Goal: Task Accomplishment & Management: Use online tool/utility

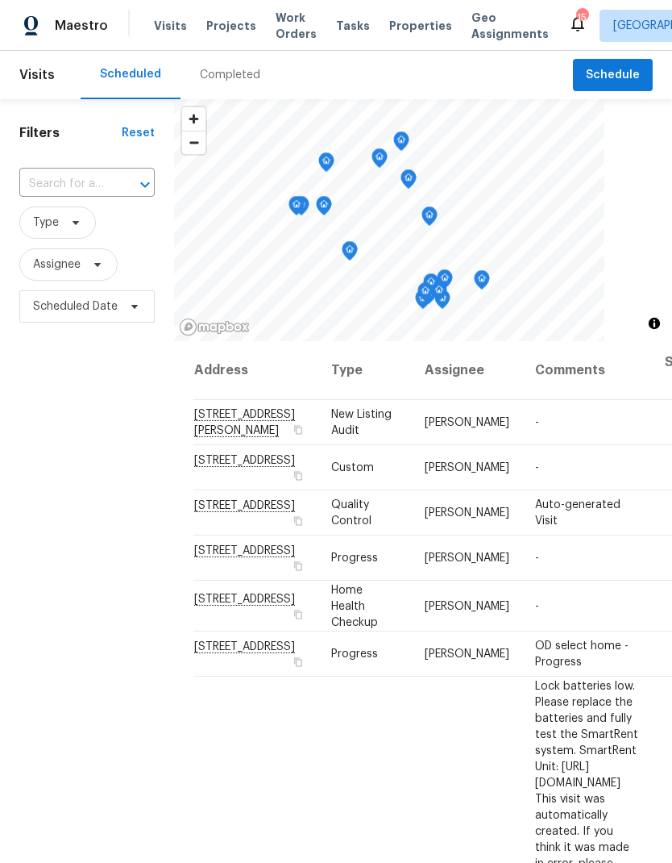
click at [222, 31] on span "Projects" at bounding box center [231, 26] width 50 height 16
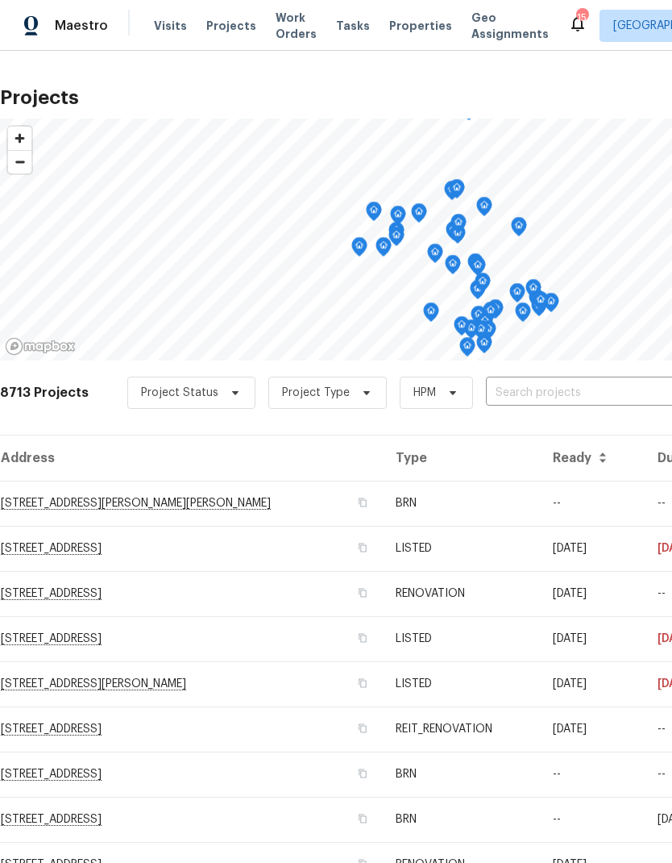
click at [596, 387] on input "text" at bounding box center [578, 392] width 185 height 25
type input "4107"
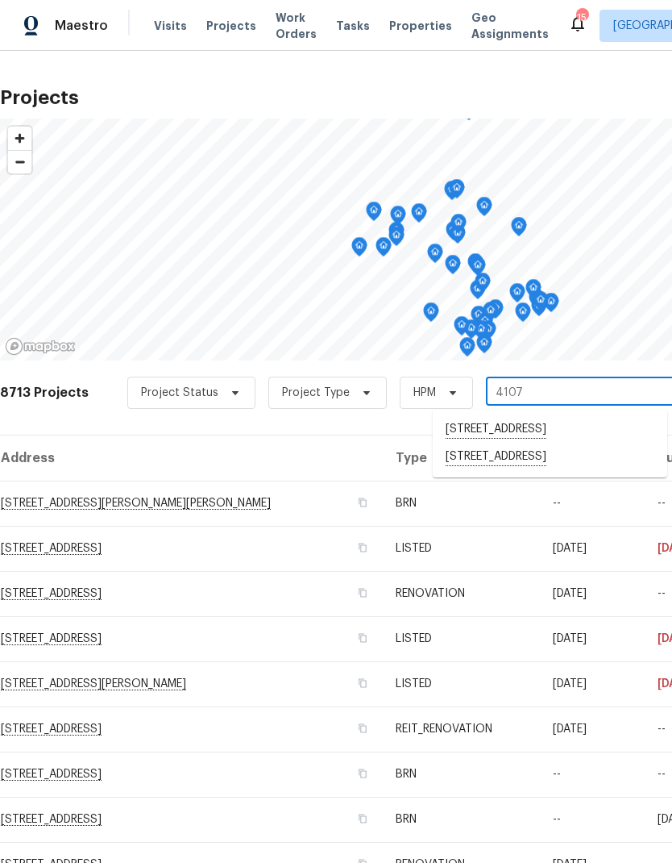
click at [575, 471] on li "[STREET_ADDRESS]" at bounding box center [550, 456] width 235 height 27
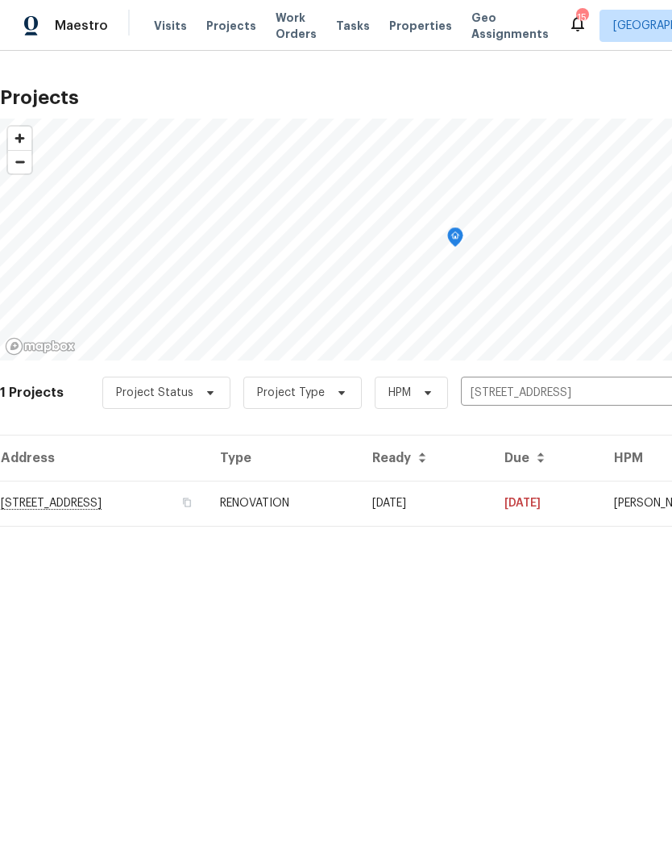
click at [492, 497] on td "08/19/25" at bounding box center [426, 502] width 132 height 45
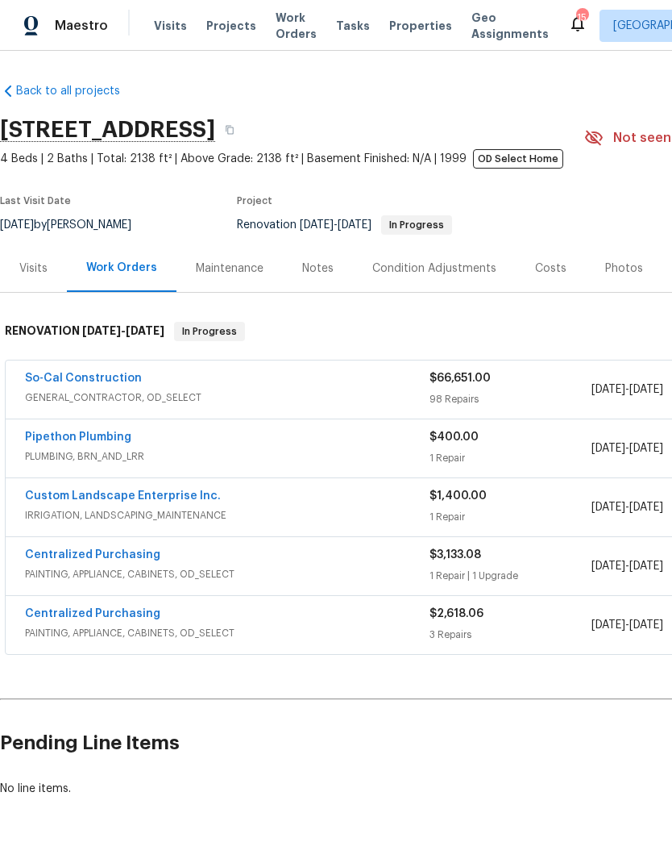
click at [627, 260] on div "Photos" at bounding box center [624, 268] width 77 height 48
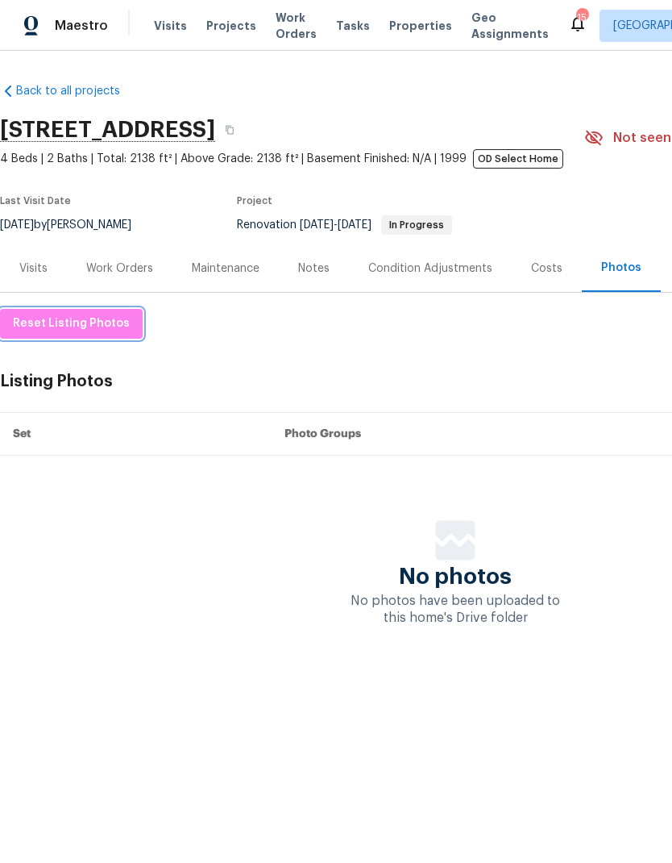
click at [59, 324] on span "Reset Listing Photos" at bounding box center [71, 324] width 117 height 20
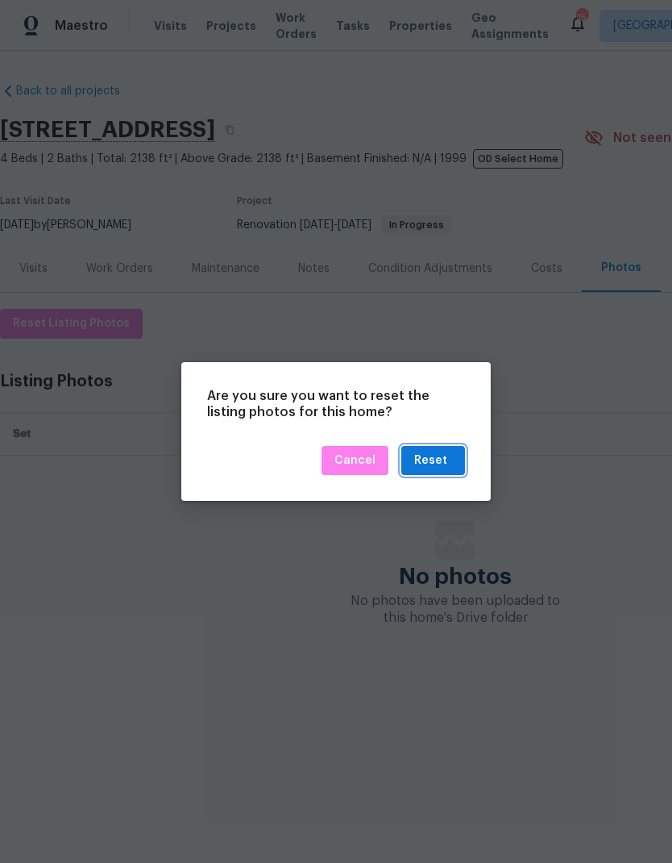
click at [439, 454] on div "Reset" at bounding box center [430, 461] width 33 height 20
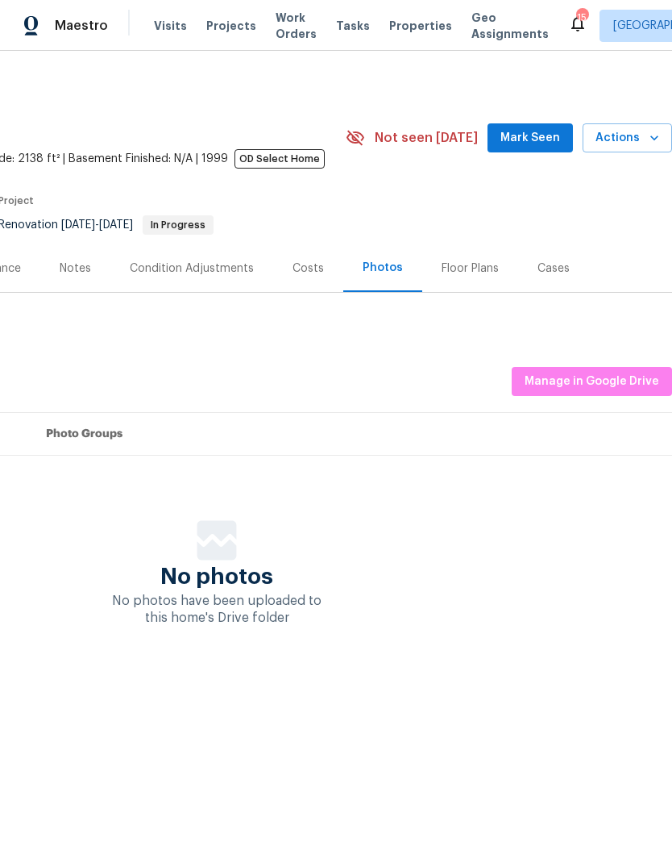
scroll to position [0, 239]
click at [605, 377] on span "Manage in Google Drive" at bounding box center [592, 382] width 135 height 20
